Goal: Transaction & Acquisition: Purchase product/service

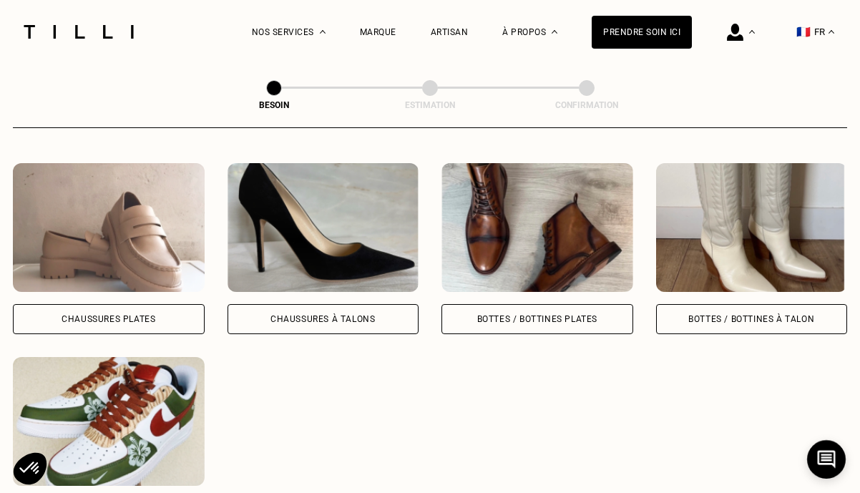
scroll to position [648, 0]
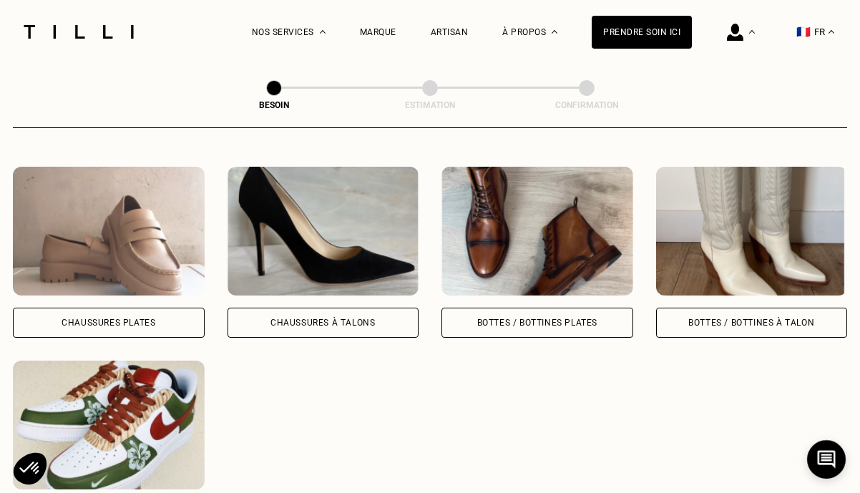
click at [510, 318] on div "Bottes / Bottines plates" at bounding box center [537, 322] width 120 height 9
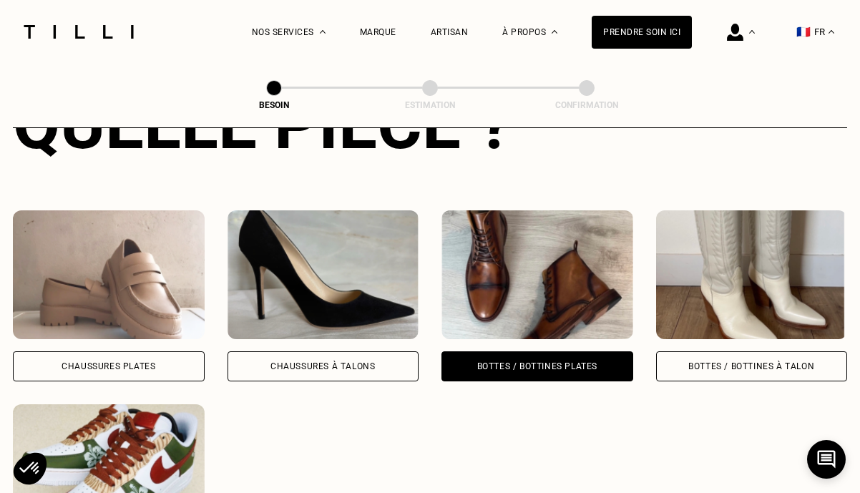
scroll to position [609, 0]
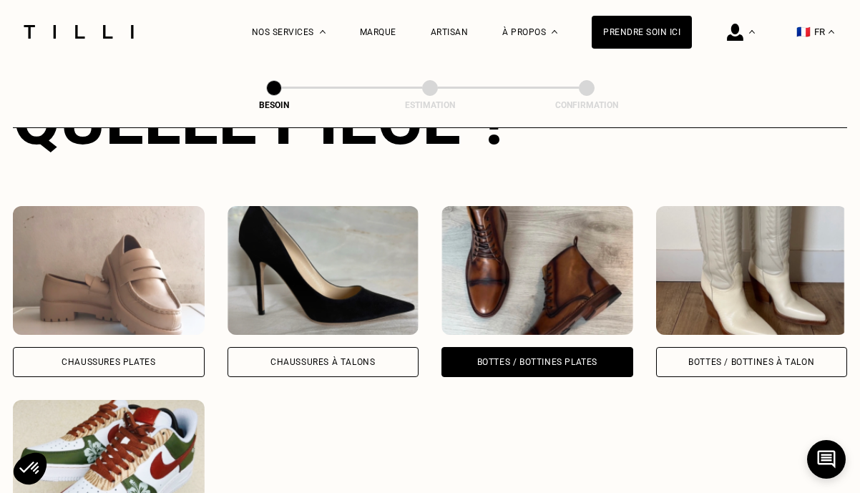
click at [84, 347] on div "Chaussures Plates" at bounding box center [109, 362] width 192 height 30
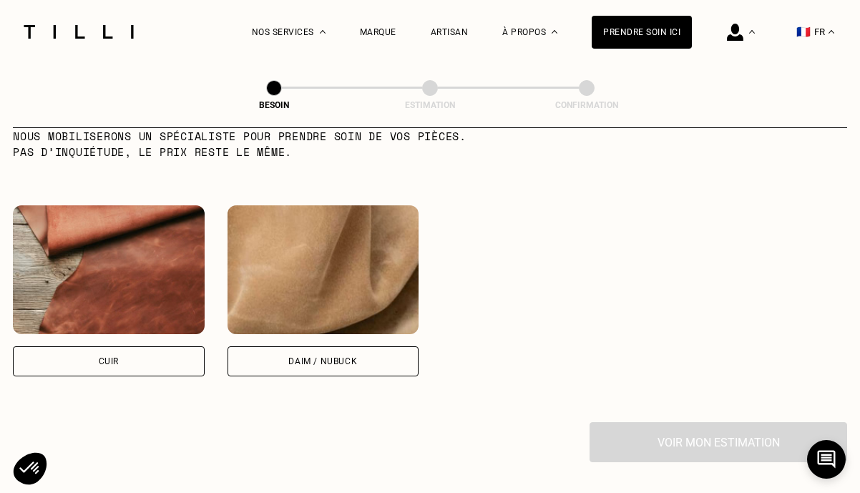
scroll to position [1287, 0]
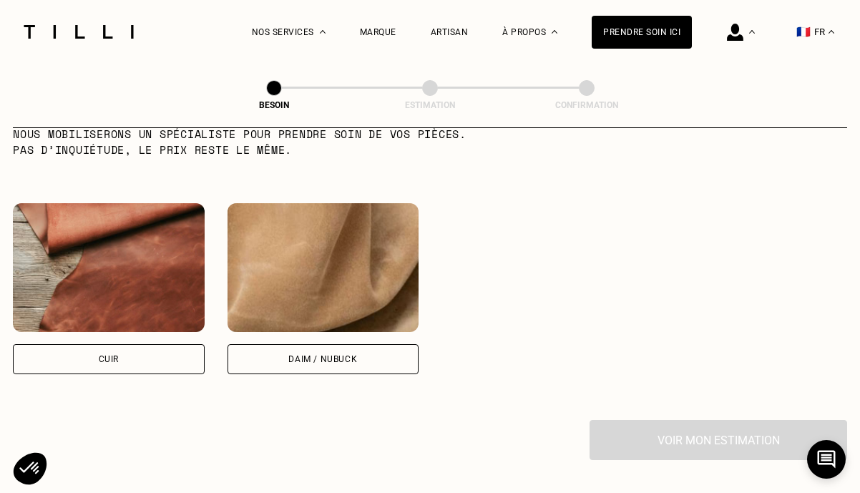
click at [106, 281] on img at bounding box center [109, 267] width 192 height 129
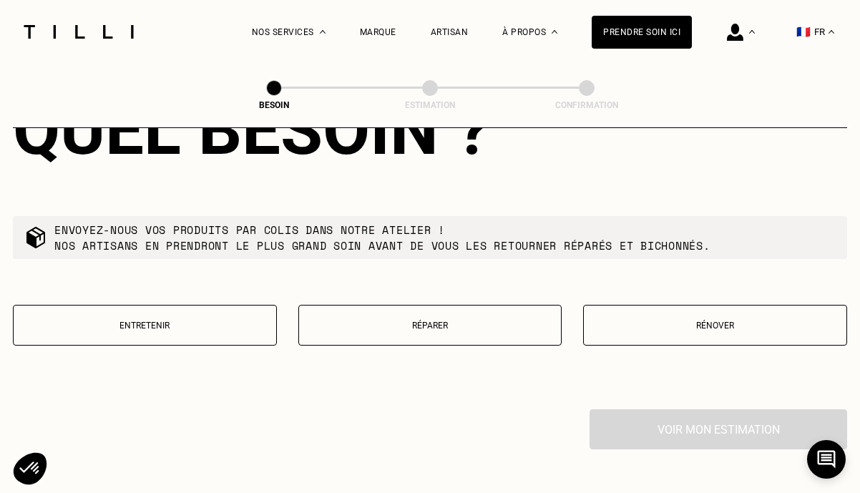
scroll to position [1670, 0]
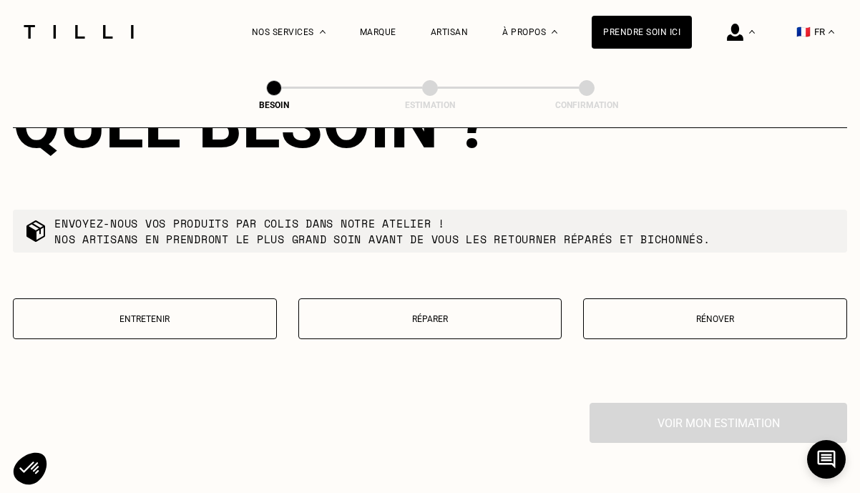
click at [419, 314] on p "Réparer" at bounding box center [430, 319] width 248 height 10
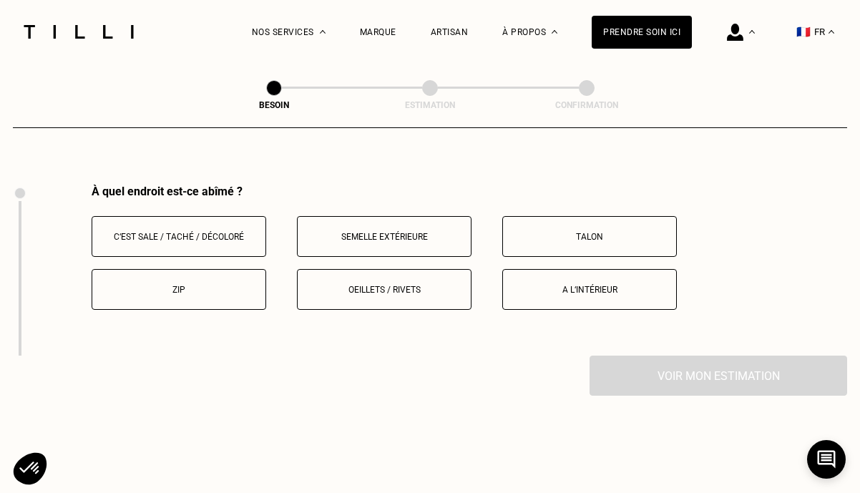
scroll to position [1895, 0]
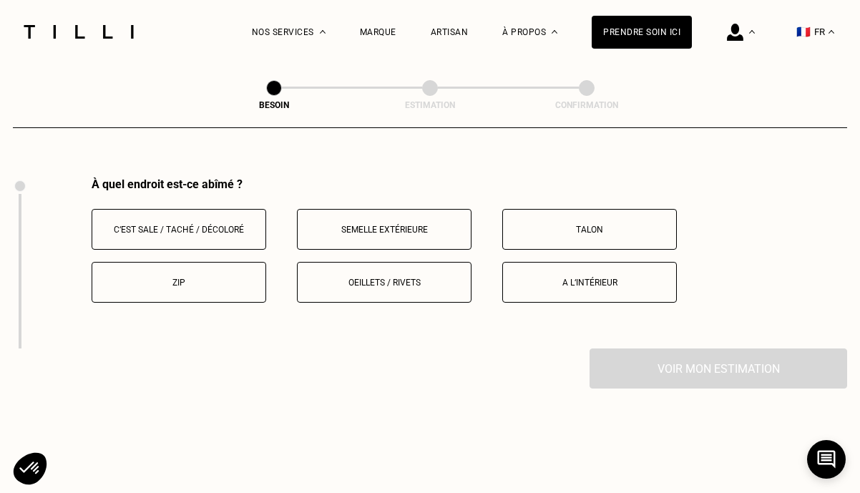
click at [575, 225] on p "Talon" at bounding box center [589, 230] width 159 height 10
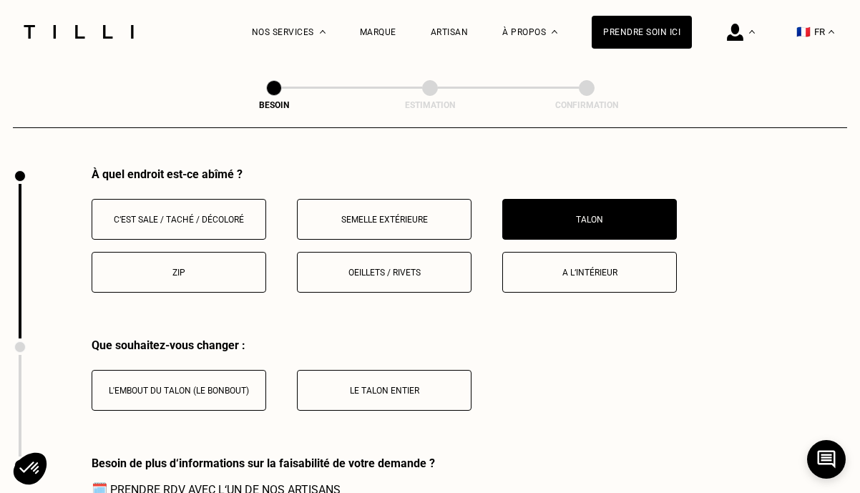
scroll to position [1907, 0]
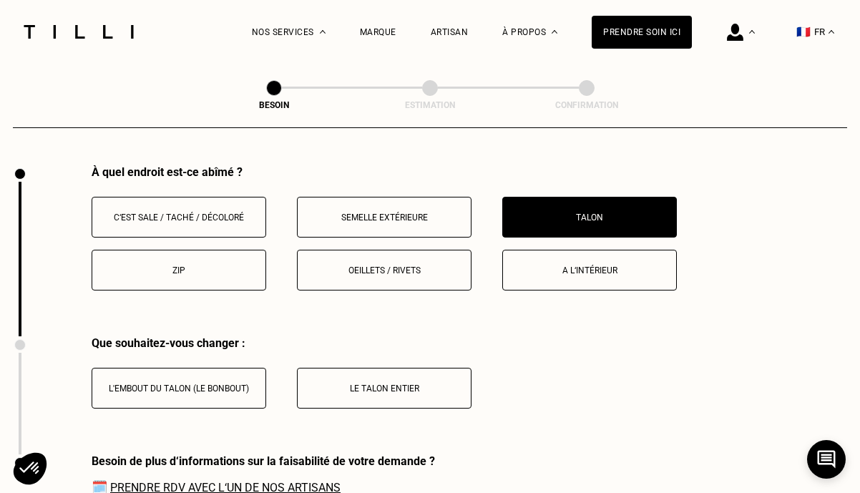
click at [382, 376] on button "Le talon entier" at bounding box center [384, 388] width 175 height 41
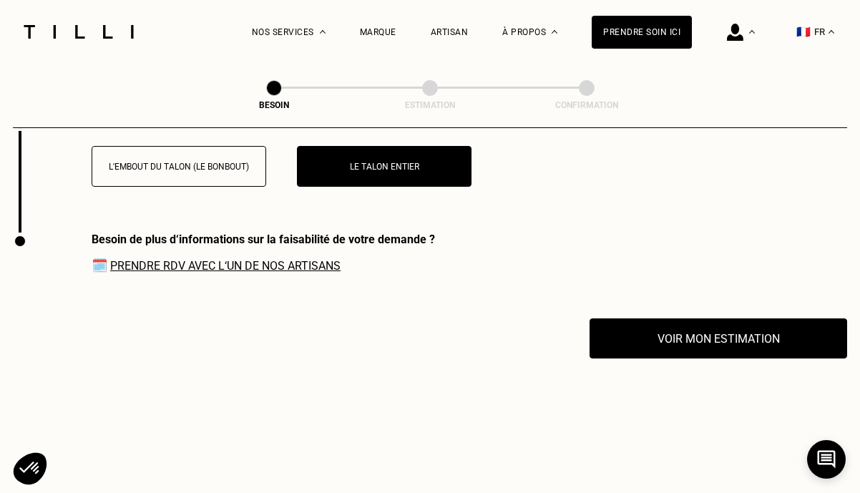
scroll to position [2162, 0]
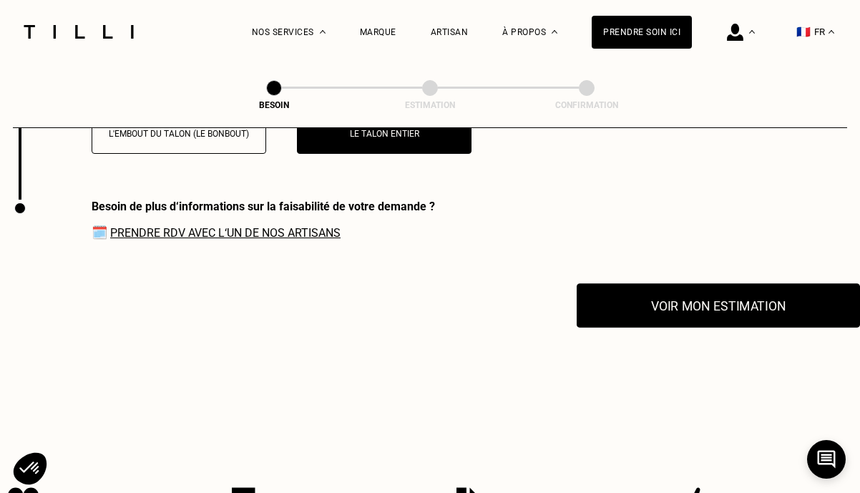
click at [675, 298] on button "Voir mon estimation" at bounding box center [718, 305] width 283 height 44
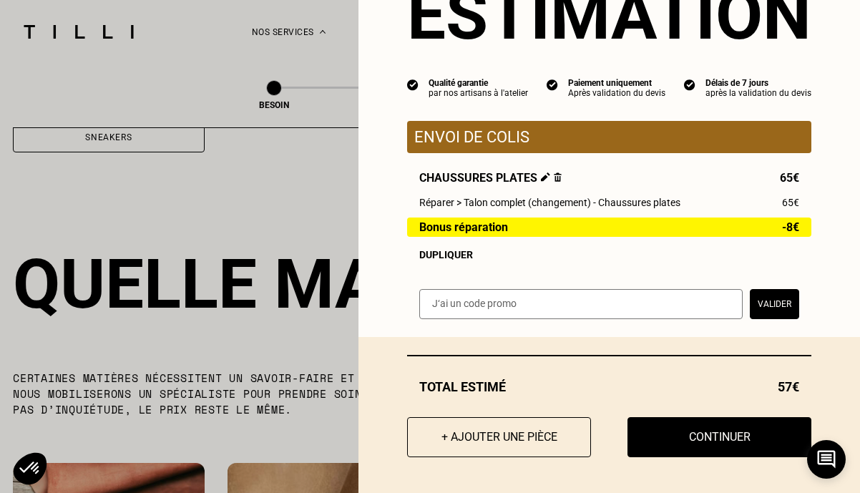
scroll to position [0, 0]
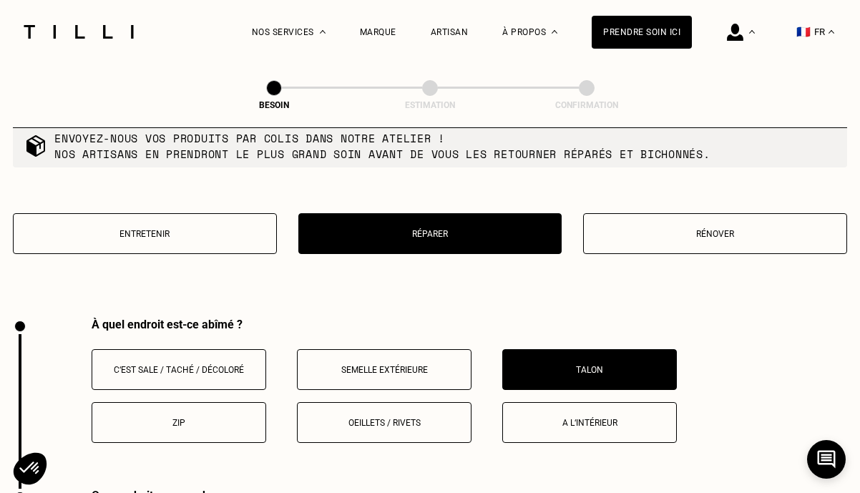
click at [177, 232] on button "Entretenir" at bounding box center [145, 233] width 264 height 41
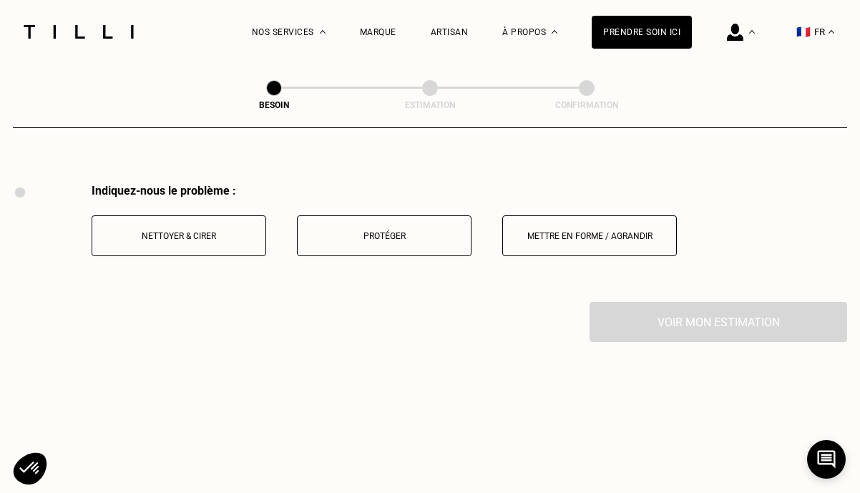
scroll to position [1895, 0]
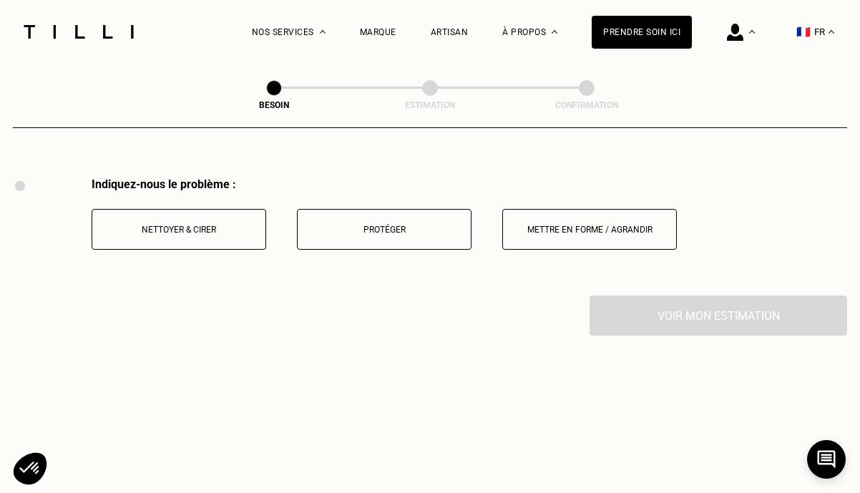
click at [180, 222] on button "Nettoyer & cirer" at bounding box center [179, 229] width 175 height 41
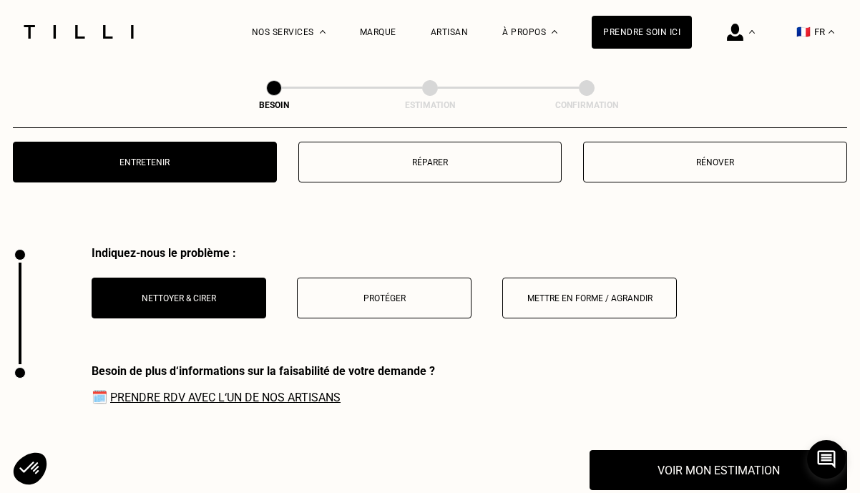
scroll to position [1821, 0]
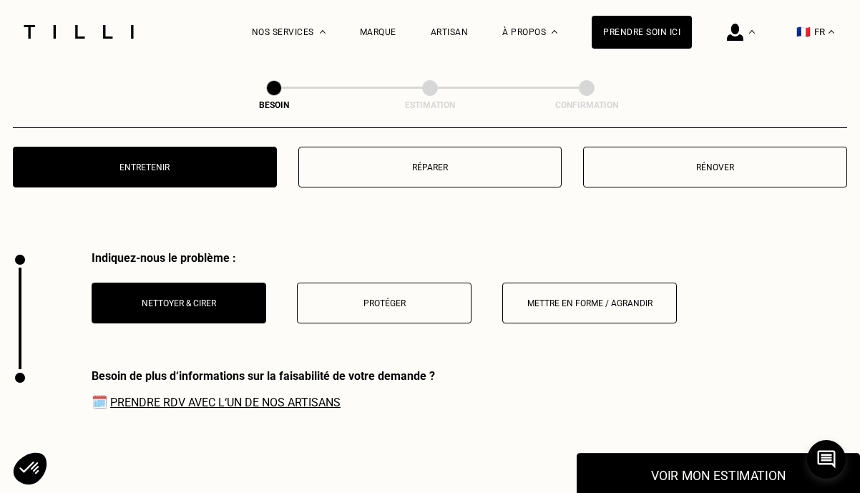
click at [754, 455] on button "Voir mon estimation" at bounding box center [718, 475] width 283 height 44
click at [415, 162] on p "Réparer" at bounding box center [430, 167] width 248 height 10
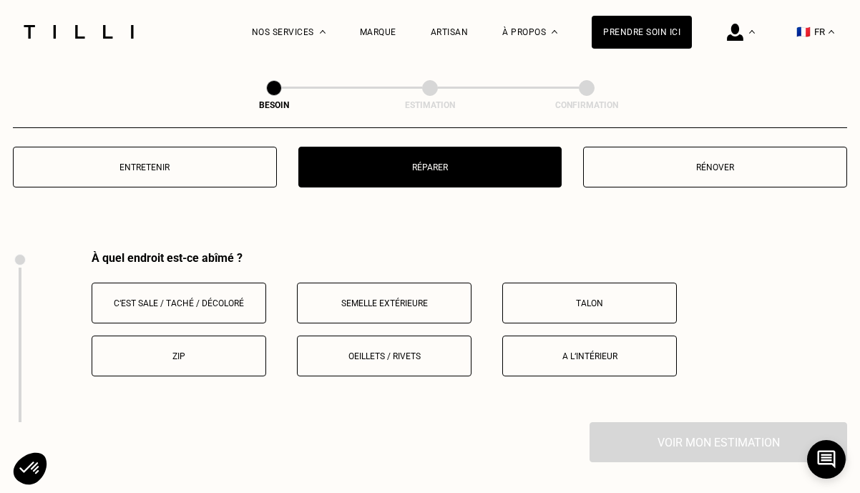
scroll to position [1895, 0]
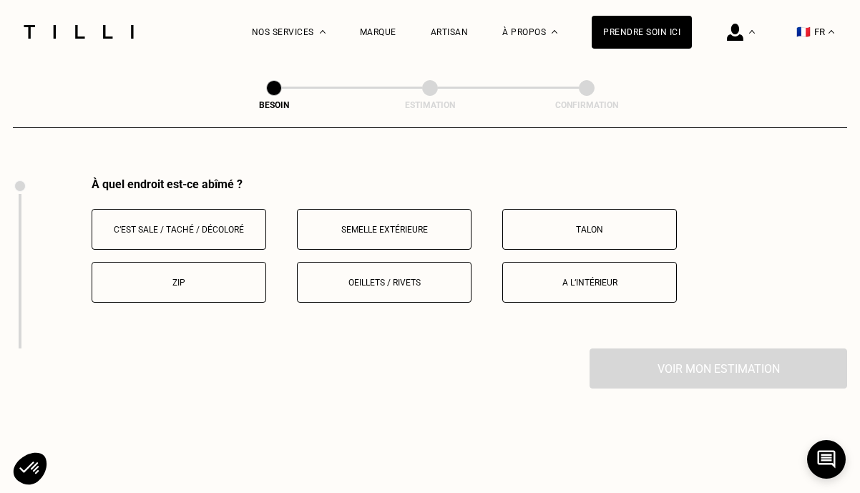
click at [577, 225] on p "Talon" at bounding box center [589, 230] width 159 height 10
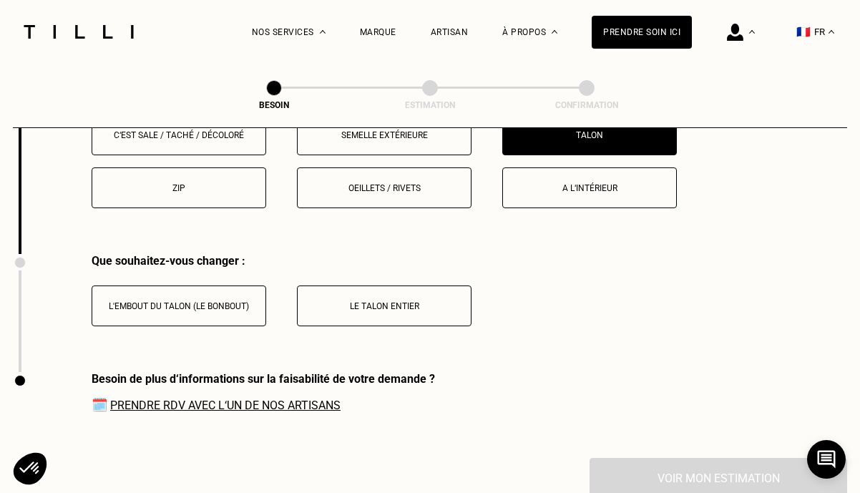
scroll to position [1981, 0]
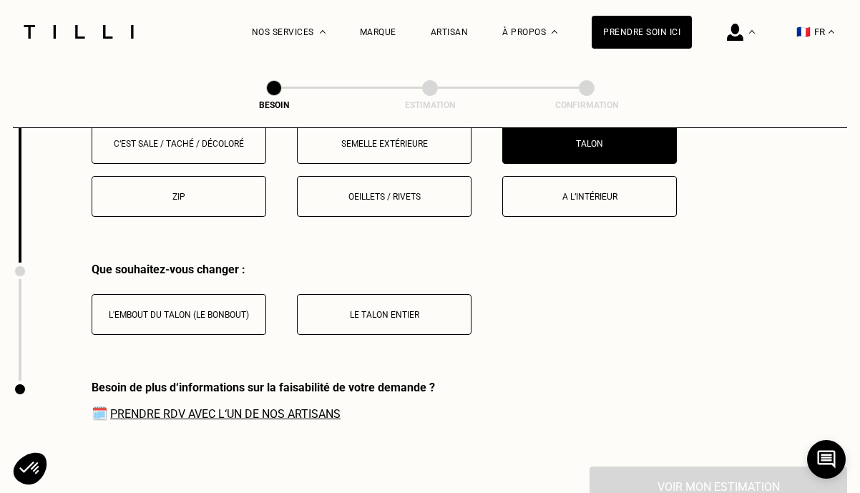
click at [434, 310] on p "Le talon entier" at bounding box center [384, 315] width 159 height 10
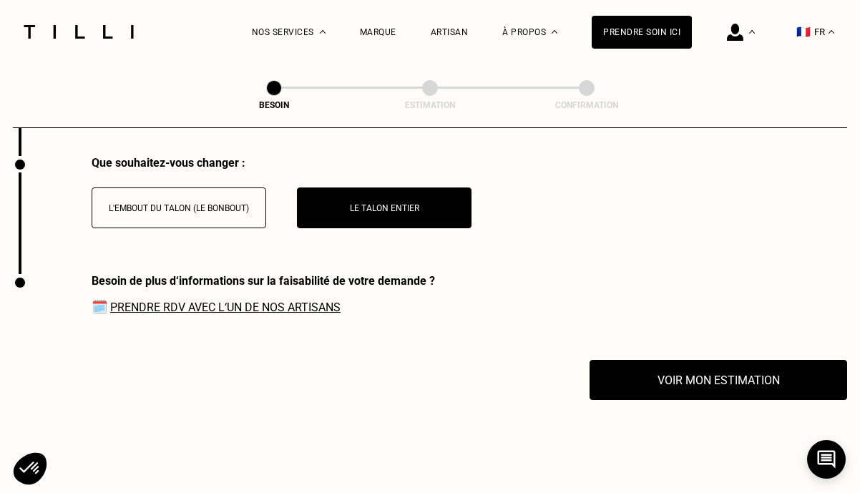
scroll to position [2089, 0]
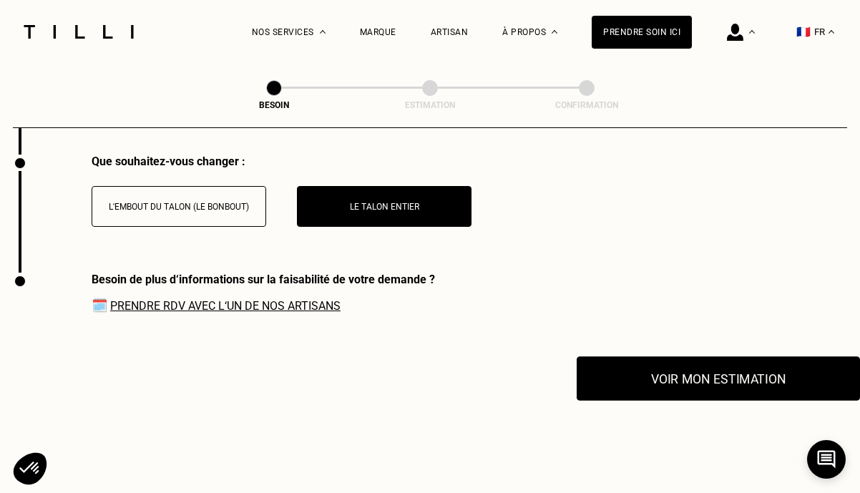
click at [706, 377] on button "Voir mon estimation" at bounding box center [718, 378] width 283 height 44
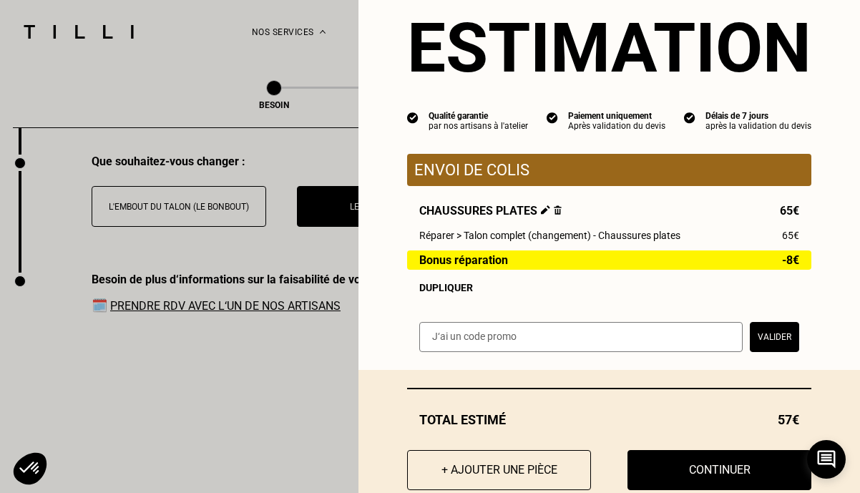
scroll to position [54, 0]
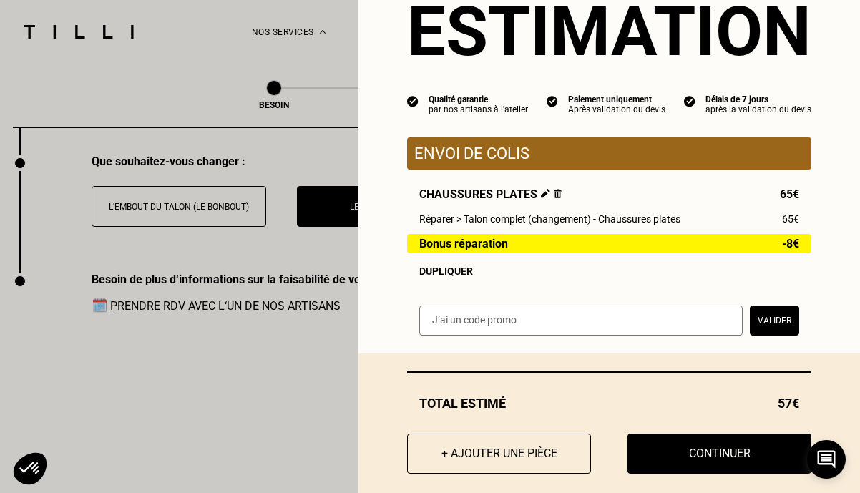
click at [452, 273] on div "Dupliquer" at bounding box center [609, 270] width 380 height 11
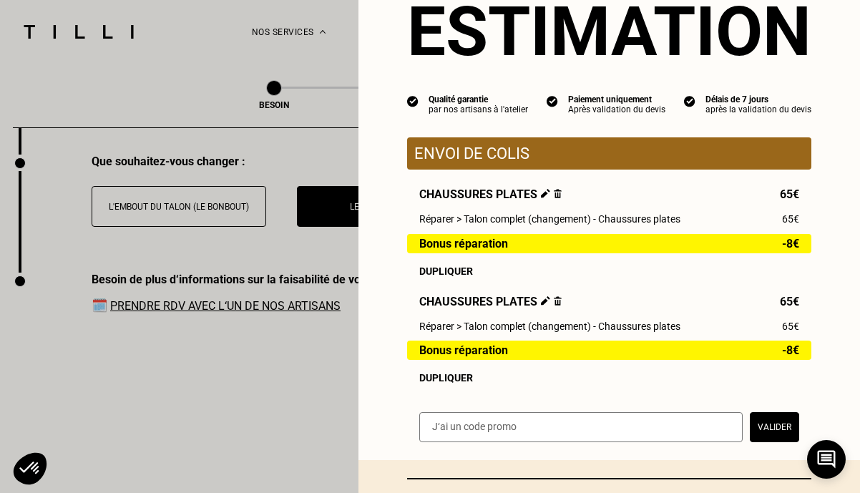
scroll to position [58, 0]
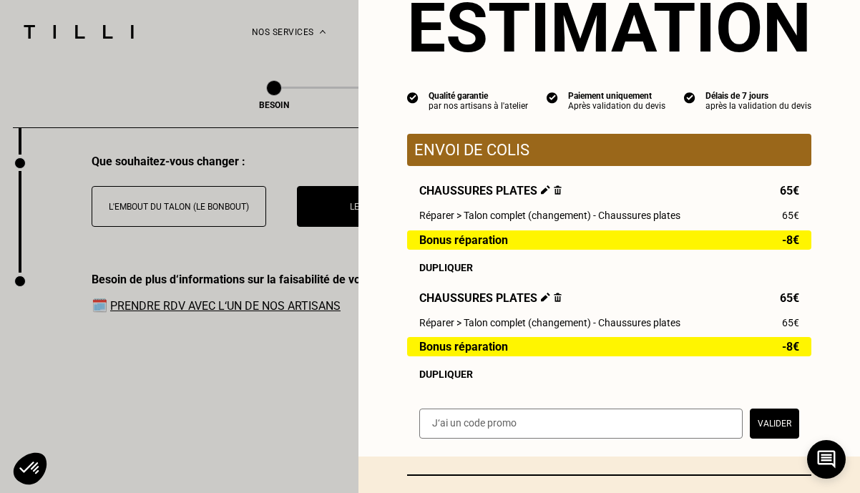
click at [554, 293] on img at bounding box center [558, 297] width 8 height 9
click at [560, 298] on div "Chaussures plates 65€" at bounding box center [609, 298] width 380 height 14
click at [557, 298] on img at bounding box center [558, 297] width 8 height 9
click at [555, 298] on img at bounding box center [558, 297] width 8 height 9
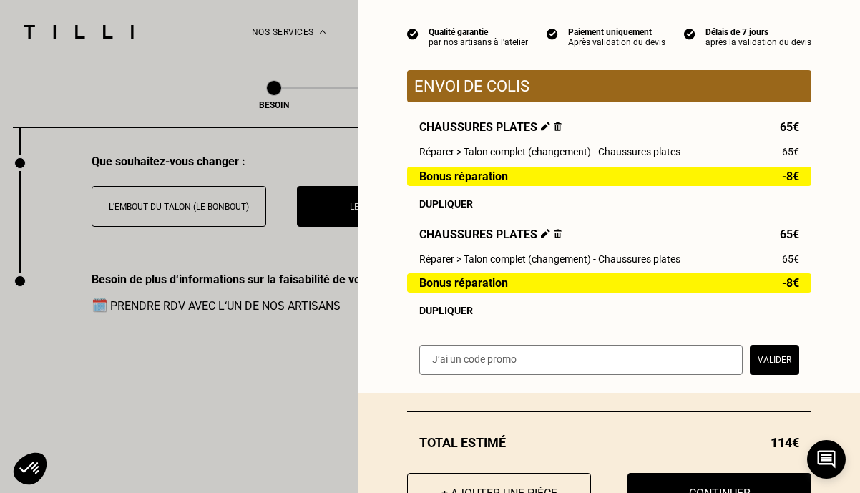
scroll to position [119, 0]
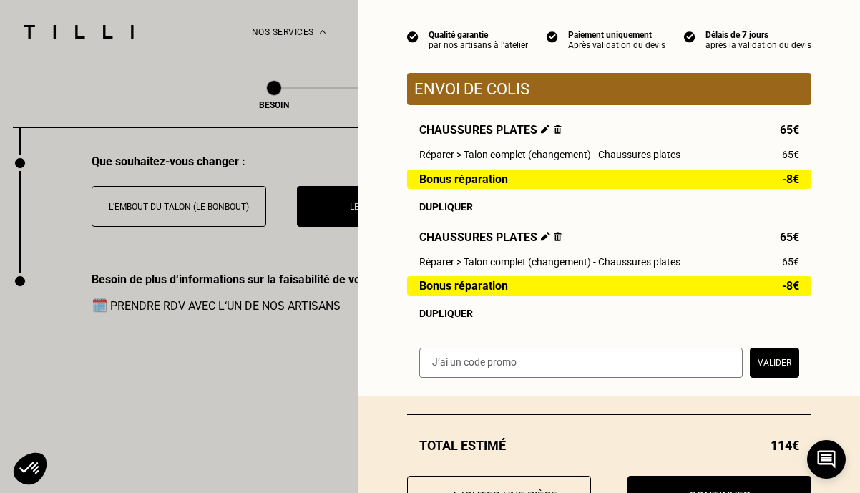
click at [555, 236] on img at bounding box center [558, 236] width 8 height 9
click at [555, 125] on img at bounding box center [558, 129] width 8 height 9
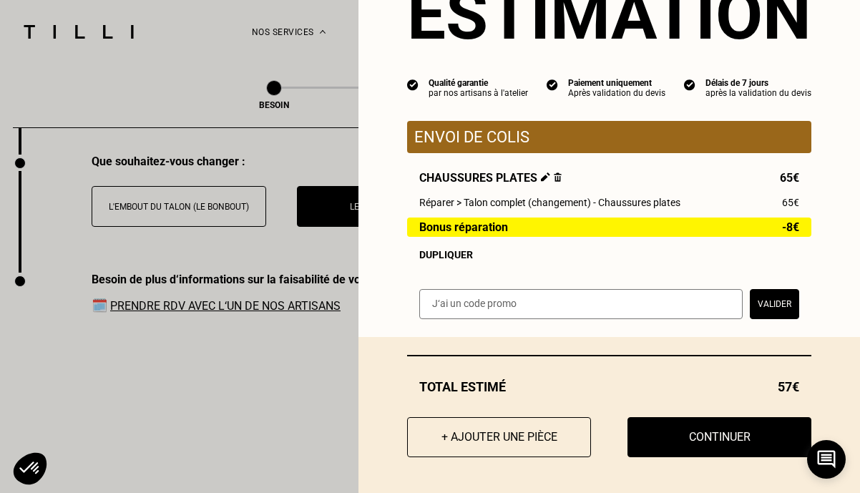
scroll to position [71, 0]
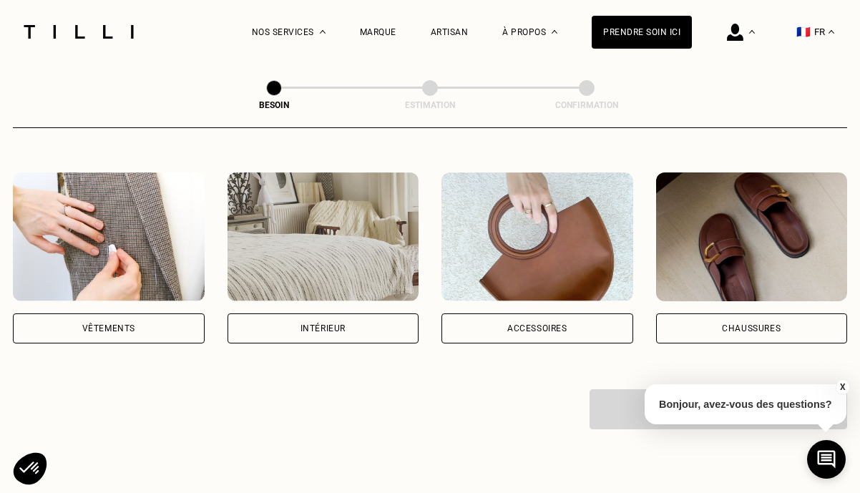
scroll to position [259, 0]
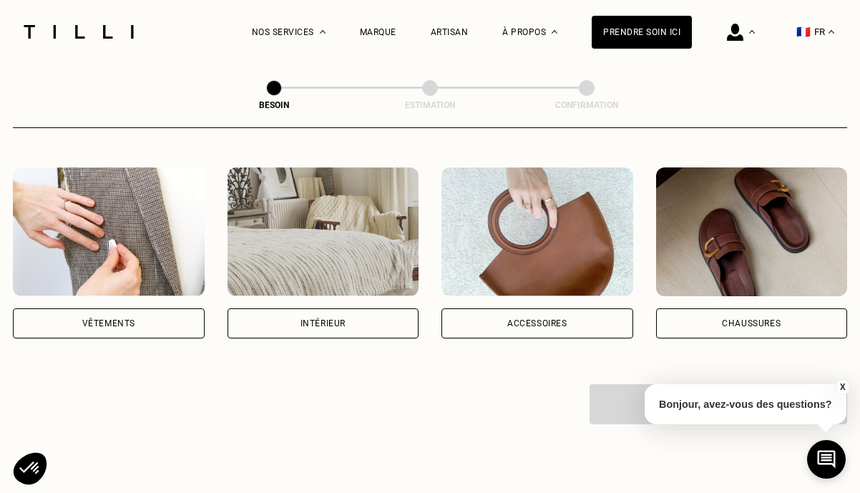
click at [791, 308] on div "Chaussures" at bounding box center [752, 323] width 192 height 30
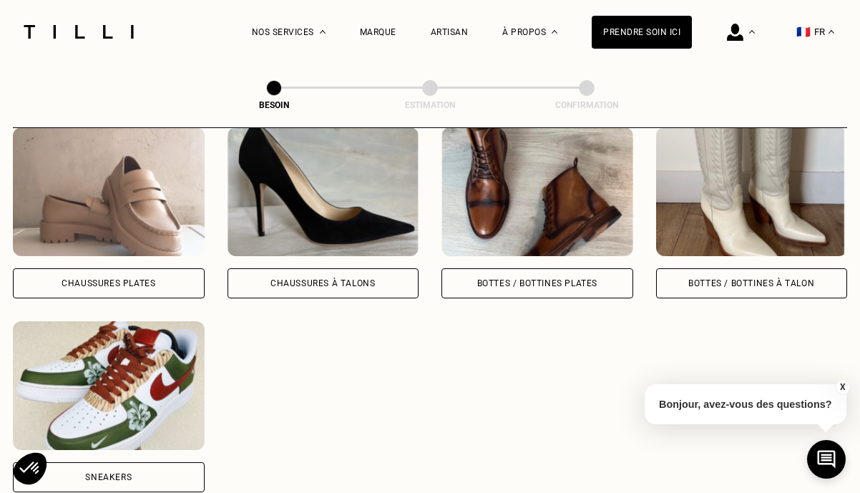
scroll to position [691, 0]
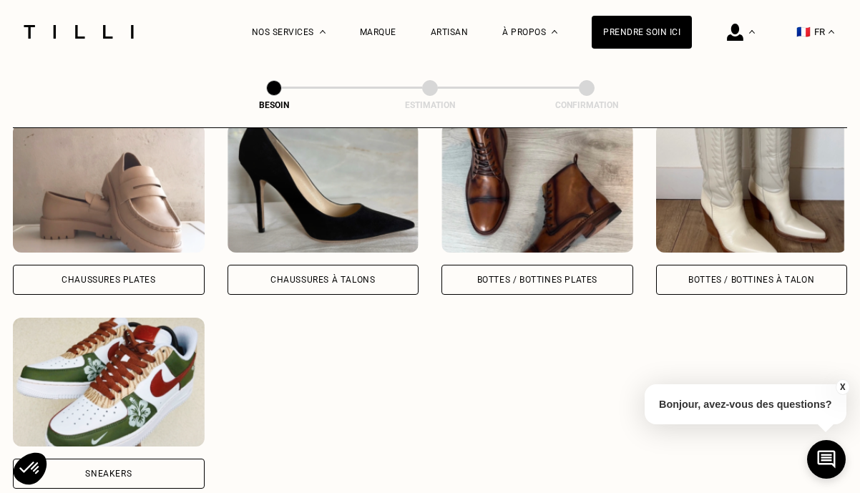
click at [506, 276] on div "Bottes / Bottines plates" at bounding box center [537, 280] width 120 height 9
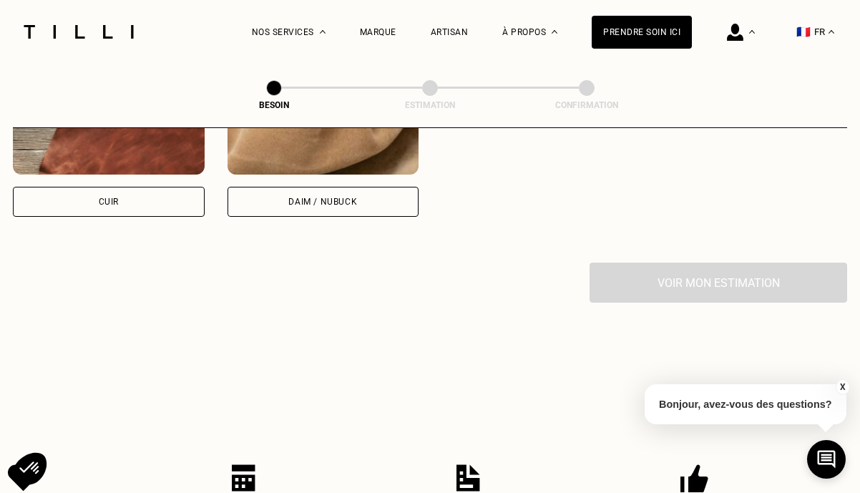
click at [99, 192] on div "Cuir" at bounding box center [109, 202] width 192 height 30
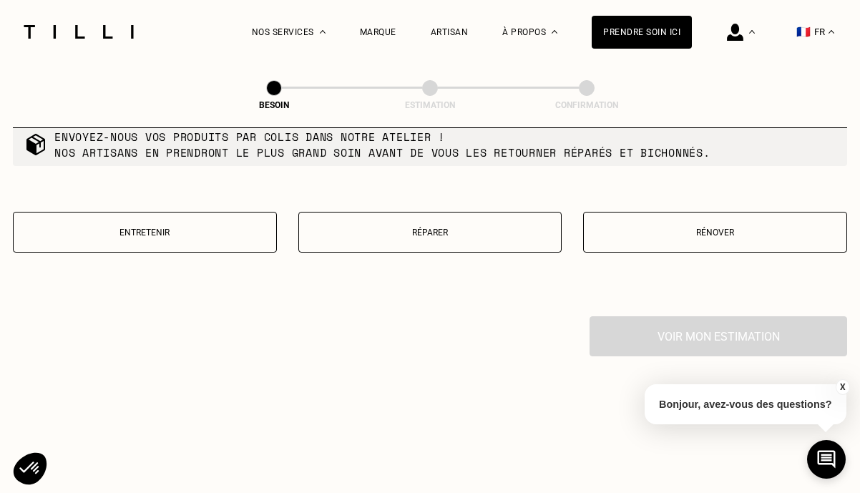
scroll to position [1758, 0]
